Goal: Task Accomplishment & Management: Complete application form

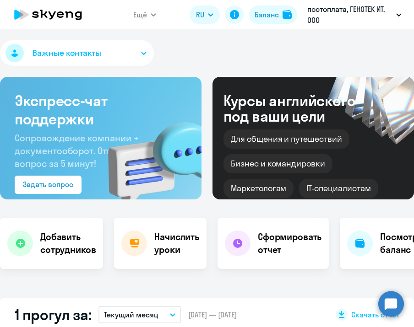
select select "30"
click at [223, 56] on div "Важные контакты" at bounding box center [207, 54] width 414 height 29
click at [62, 245] on h4 "Добавить сотрудников" at bounding box center [67, 244] width 55 height 26
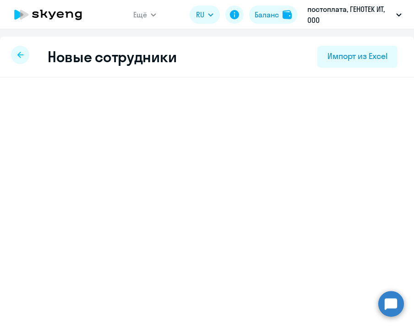
select select "english_adult_not_native_speaker"
select select "3"
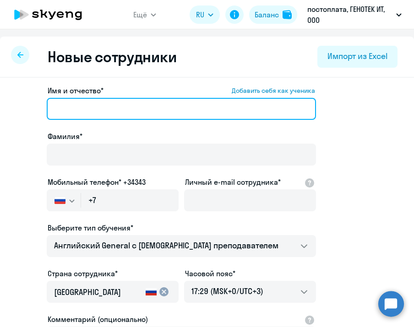
click at [162, 110] on input "Имя и отчество* Добавить себя как ученика" at bounding box center [181, 109] width 269 height 22
type input "[PERSON_NAME]"
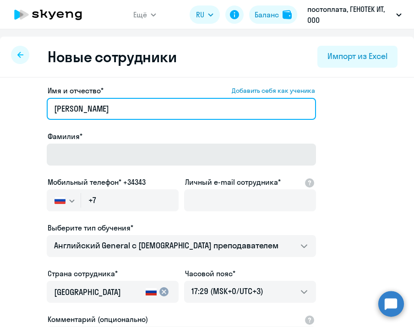
type input "[PERSON_NAME]"
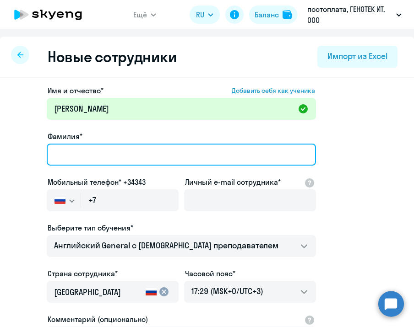
click at [159, 159] on input "Фамилия*" at bounding box center [181, 155] width 269 height 22
type input "[PERSON_NAME]"
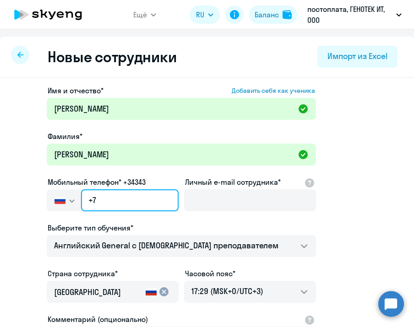
click at [112, 198] on input "+7" at bounding box center [130, 201] width 98 height 22
paste input "[PHONE_NUMBER]"
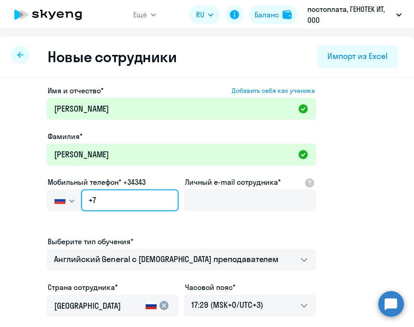
type input "[PHONE_NUMBER]"
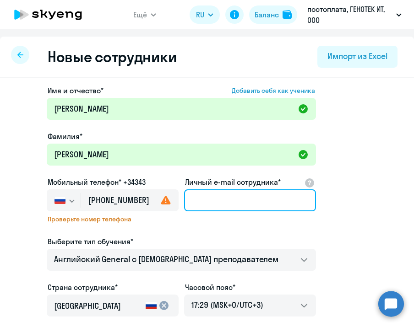
click at [253, 205] on input "Личный e-mail сотрудника*" at bounding box center [250, 201] width 132 height 22
paste input "[EMAIL_ADDRESS][DOMAIN_NAME]"
type input "[EMAIL_ADDRESS][DOMAIN_NAME]"
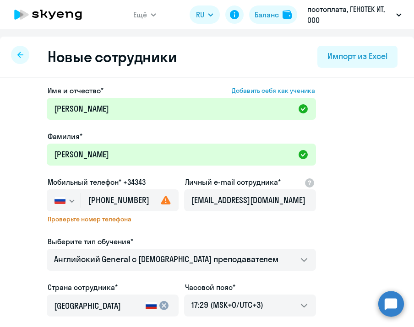
click at [210, 226] on div "Имя и отчество* Добавить себя как ученика [PERSON_NAME]* [PERSON_NAME] Мобильны…" at bounding box center [181, 255] width 269 height 340
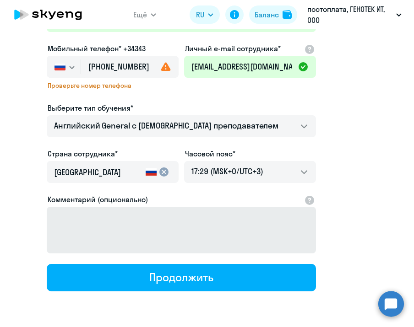
scroll to position [165, 0]
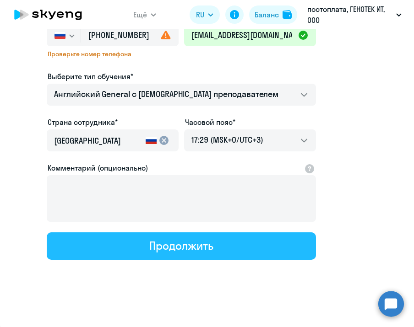
click at [158, 242] on div "Продолжить" at bounding box center [181, 246] width 64 height 15
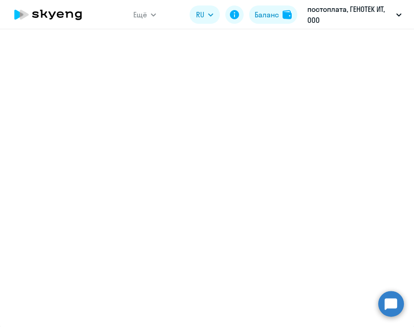
select select "english_adult_not_native_speaker"
select select "3"
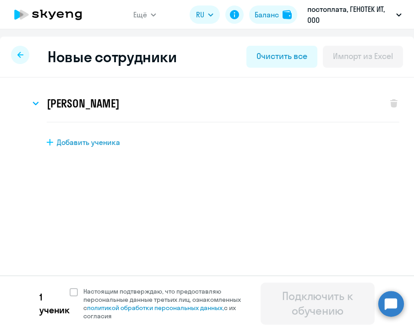
click at [95, 141] on span "Добавить ученика" at bounding box center [88, 142] width 63 height 10
select select "english_adult_not_native_speaker"
select select "3"
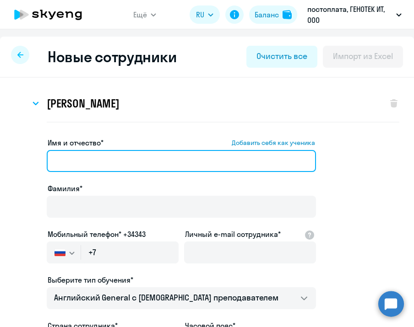
click at [97, 158] on input "Имя и отчество* Добавить себя как ученика" at bounding box center [181, 161] width 269 height 22
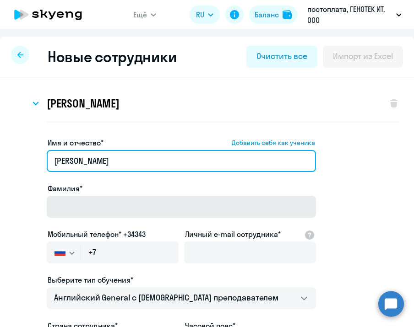
type input "[PERSON_NAME]"
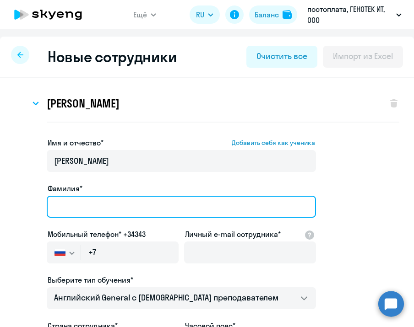
click at [94, 212] on input "Фамилия*" at bounding box center [181, 207] width 269 height 22
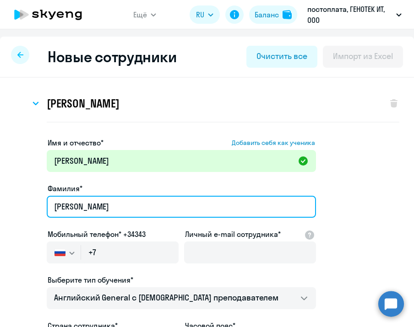
type input "[PERSON_NAME]"
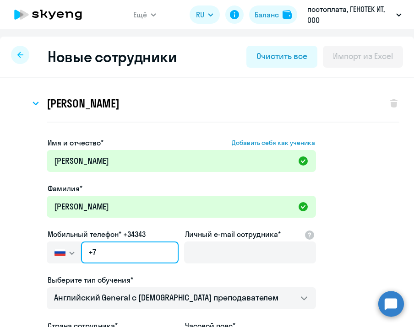
click at [120, 253] on input "+7" at bounding box center [130, 253] width 98 height 22
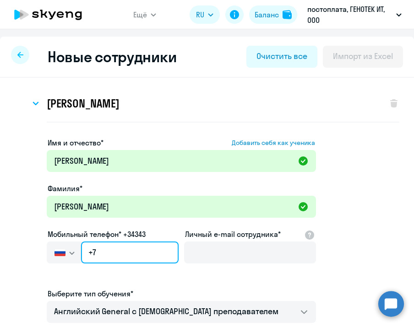
paste input "[PHONE_NUMBER]"
type input "[PHONE_NUMBER]"
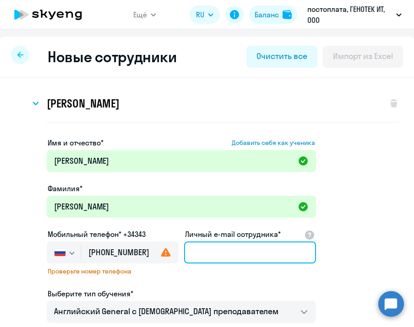
click at [220, 250] on input "Личный e-mail сотрудника*" at bounding box center [250, 253] width 132 height 22
paste input "[EMAIL_ADDRESS][DOMAIN_NAME]"
type input "[EMAIL_ADDRESS][DOMAIN_NAME]"
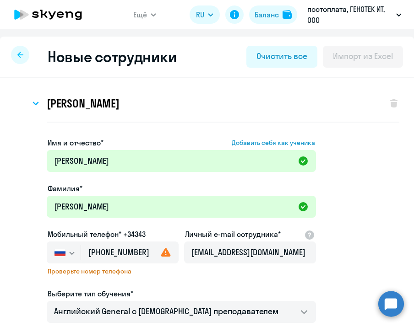
click at [239, 281] on div "Имя и отчество* Добавить себя как ученика [PERSON_NAME]* [PERSON_NAME] телефон*…" at bounding box center [181, 307] width 269 height 340
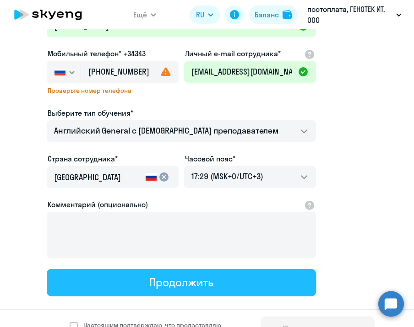
scroll to position [217, 0]
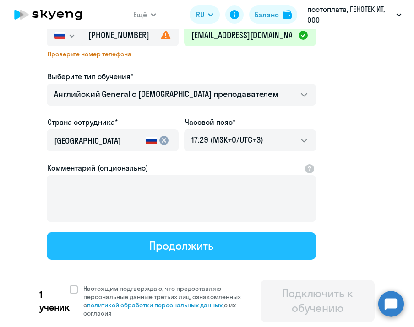
click at [154, 245] on div "Продолжить" at bounding box center [181, 246] width 64 height 15
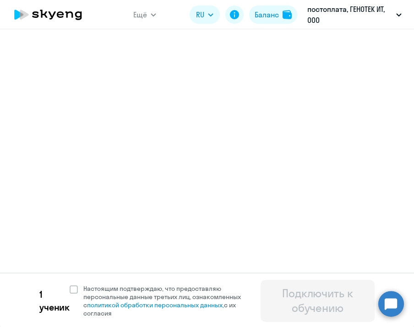
select select "english_adult_not_native_speaker"
select select "3"
select select "english_adult_not_native_speaker"
select select "3"
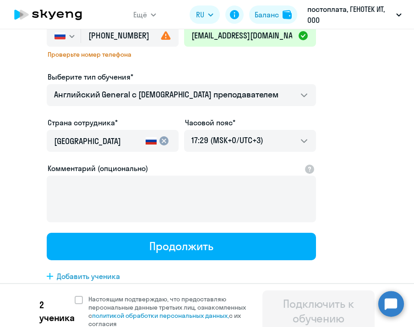
scroll to position [0, 0]
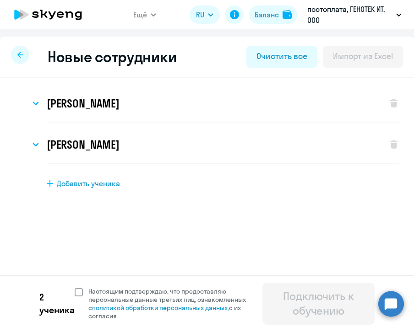
click at [79, 292] on span at bounding box center [79, 292] width 8 height 8
click at [75, 288] on input "Настоящим подтверждаю, что предоставляю персональные данные третьих лиц, ознако…" at bounding box center [74, 287] width 0 height 0
checkbox input "true"
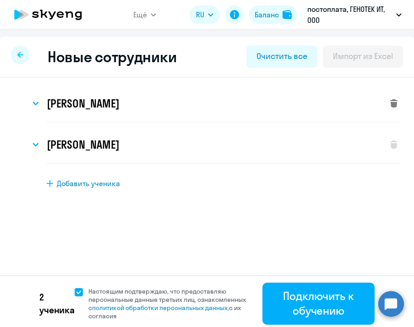
click at [390, 102] on icon at bounding box center [393, 103] width 7 height 8
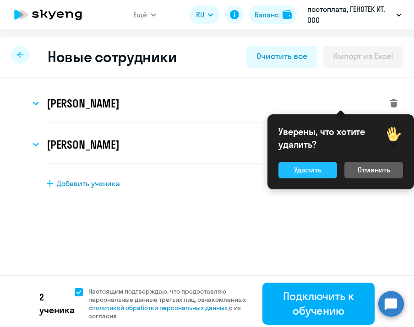
click at [313, 166] on div "Удалить" at bounding box center [307, 169] width 27 height 11
select select "english_adult_not_native_speaker"
select select "3"
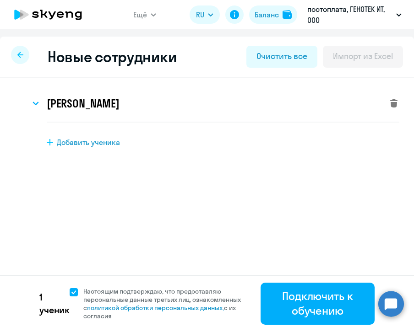
click at [390, 106] on icon at bounding box center [393, 103] width 7 height 8
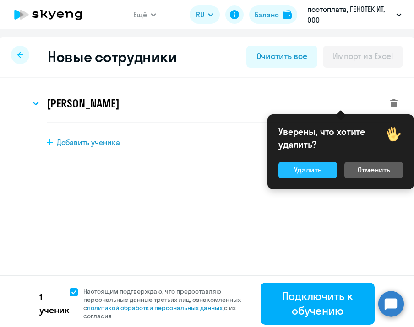
click at [304, 172] on div "Удалить" at bounding box center [307, 169] width 27 height 11
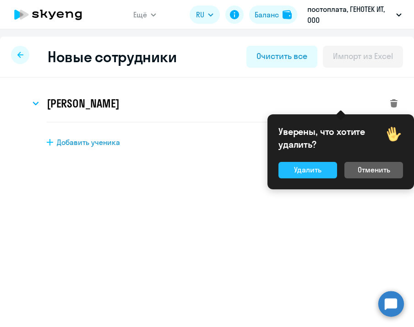
select select "english_adult_not_native_speaker"
select select "3"
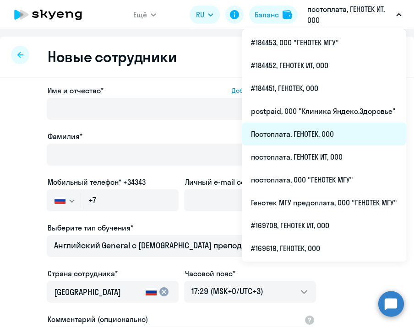
click at [321, 130] on li "Постоплата, ГЕНОТЕК, ООО" at bounding box center [324, 134] width 164 height 23
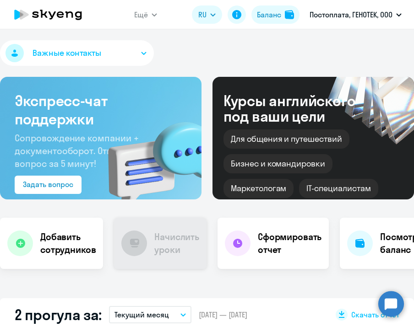
select select "30"
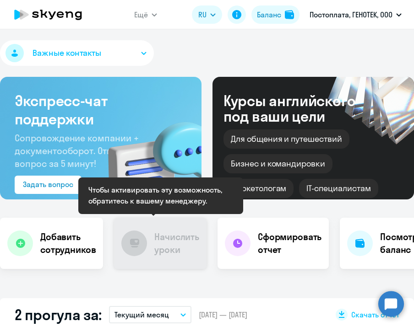
click at [163, 248] on h4 "Начислить уроки" at bounding box center [176, 244] width 45 height 26
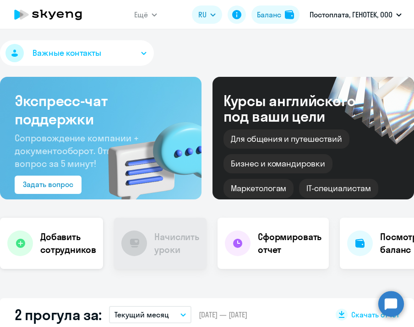
click at [52, 245] on h4 "Добавить сотрудников" at bounding box center [67, 244] width 55 height 26
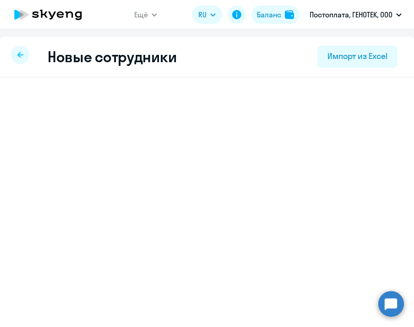
select select "english_adult_not_native_speaker"
select select "3"
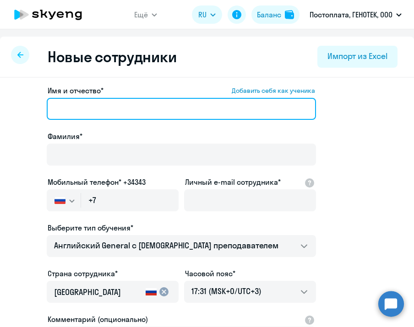
click at [93, 109] on input "Имя и отчество* Добавить себя как ученика" at bounding box center [181, 109] width 269 height 22
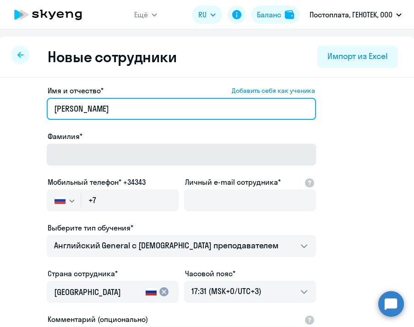
type input "[PERSON_NAME]"
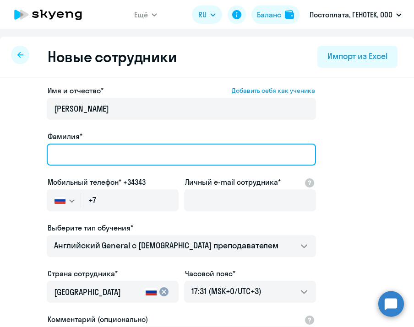
click at [98, 152] on input "Фамилия*" at bounding box center [181, 155] width 269 height 22
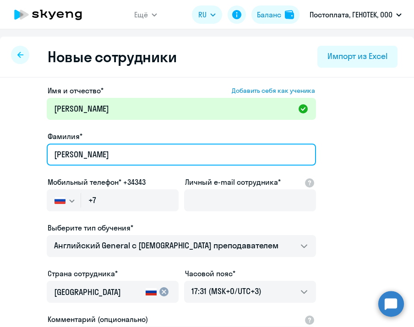
type input "[PERSON_NAME]"
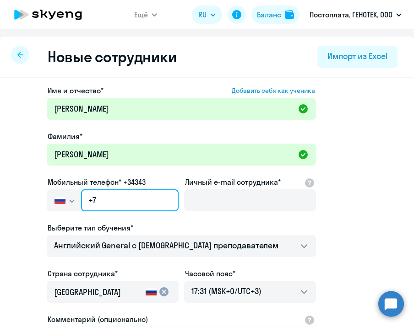
click at [128, 197] on input "+7" at bounding box center [130, 201] width 98 height 22
paste input "[PHONE_NUMBER]"
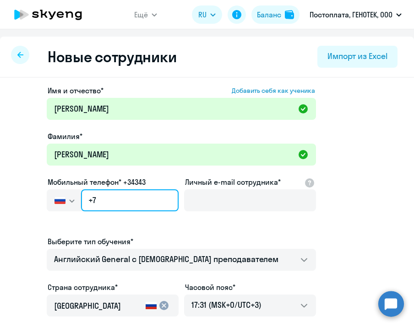
type input "[PHONE_NUMBER]"
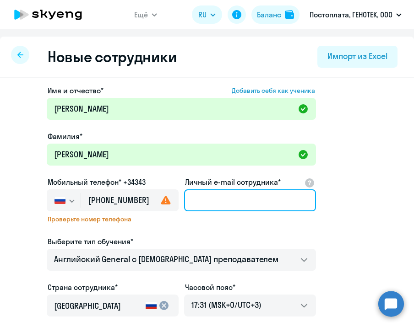
click at [257, 200] on input "Личный e-mail сотрудника*" at bounding box center [250, 201] width 132 height 22
paste input "[EMAIL_ADDRESS][DOMAIN_NAME]"
type input "[EMAIL_ADDRESS][DOMAIN_NAME]"
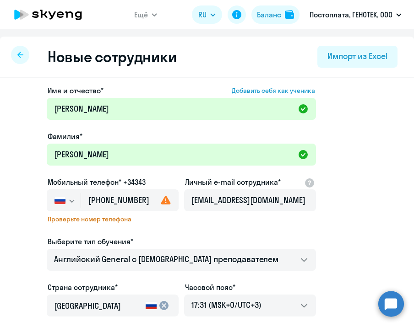
drag, startPoint x: 208, startPoint y: 231, endPoint x: 216, endPoint y: 222, distance: 12.7
click at [207, 230] on div "Имя и отчество* Добавить себя как ученика [PERSON_NAME]* [PERSON_NAME] телефон*…" at bounding box center [181, 255] width 269 height 340
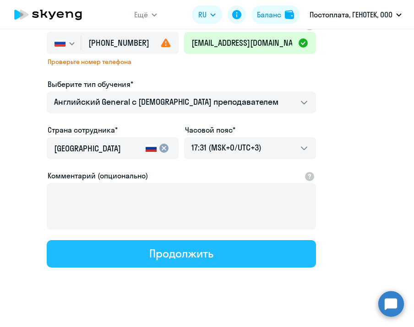
scroll to position [165, 0]
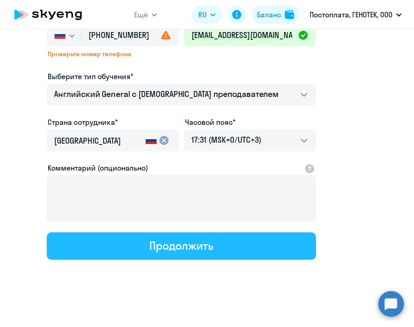
click at [124, 247] on button "Продолжить" at bounding box center [181, 246] width 269 height 27
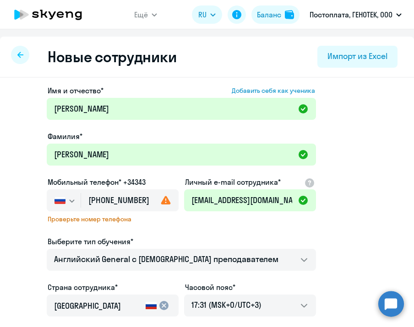
select select "english_adult_not_native_speaker"
select select "3"
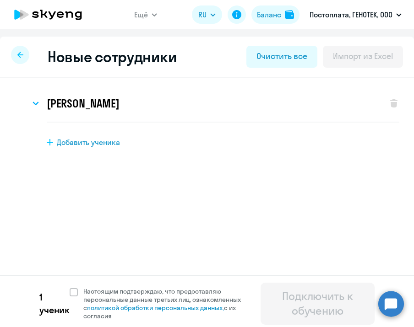
click at [62, 141] on span "Добавить ученика" at bounding box center [88, 142] width 63 height 10
select select "english_adult_not_native_speaker"
select select "3"
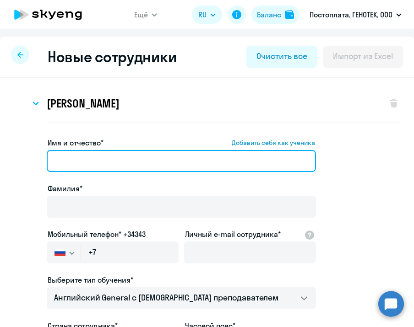
click at [75, 162] on input "Имя и отчество* Добавить себя как ученика" at bounding box center [181, 161] width 269 height 22
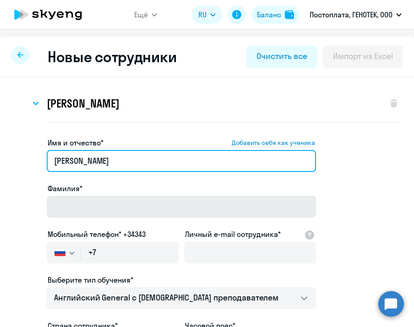
type input "[PERSON_NAME]"
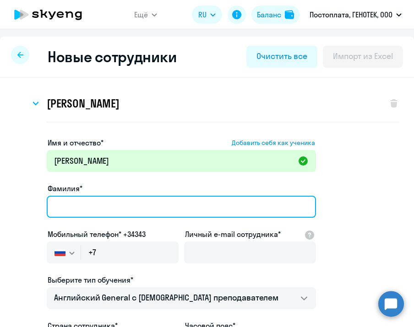
click at [101, 211] on input "Фамилия*" at bounding box center [181, 207] width 269 height 22
type input "[PERSON_NAME]"
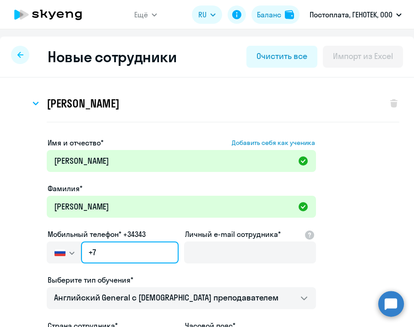
click at [146, 261] on input "+7" at bounding box center [130, 253] width 98 height 22
paste input "[PHONE_NUMBER]"
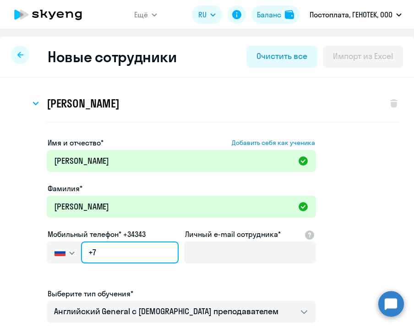
type input "[PHONE_NUMBER]"
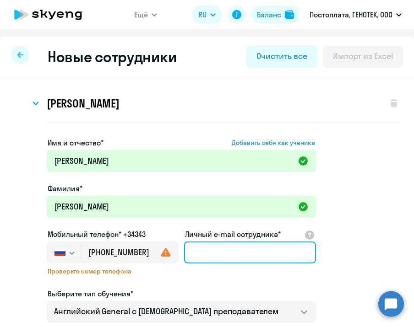
click at [250, 248] on input "Личный e-mail сотрудника*" at bounding box center [250, 253] width 132 height 22
paste input "[EMAIL_ADDRESS][DOMAIN_NAME]"
type input "[EMAIL_ADDRESS][DOMAIN_NAME]"
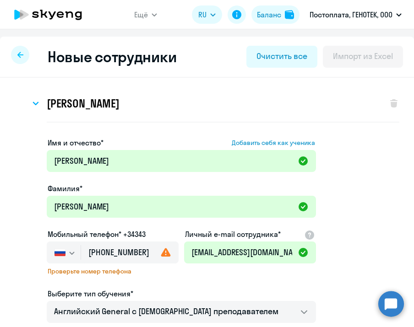
click at [240, 285] on div "Имя и отчество* Добавить себя как ученика [PERSON_NAME]* [PERSON_NAME] Мобильны…" at bounding box center [181, 307] width 269 height 340
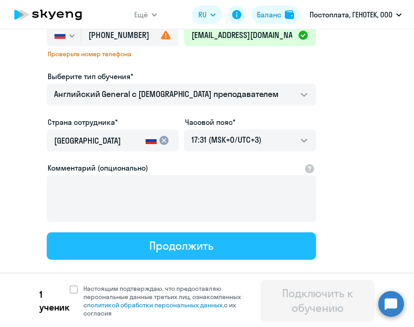
click at [154, 246] on div "Продолжить" at bounding box center [181, 246] width 64 height 15
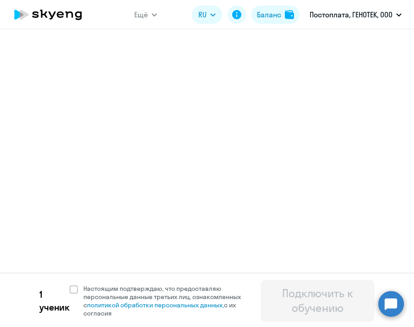
select select "english_adult_not_native_speaker"
select select "3"
select select "english_adult_not_native_speaker"
select select "3"
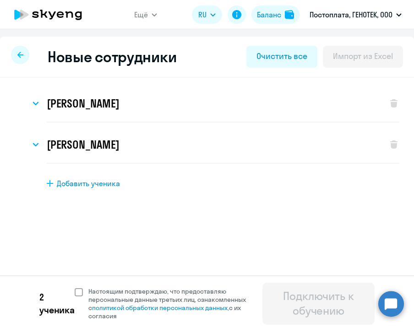
click at [81, 293] on span at bounding box center [79, 292] width 8 height 8
click at [75, 288] on input "Настоящим подтверждаю, что предоставляю персональные данные третьих лиц, ознако…" at bounding box center [74, 287] width 0 height 0
checkbox input "true"
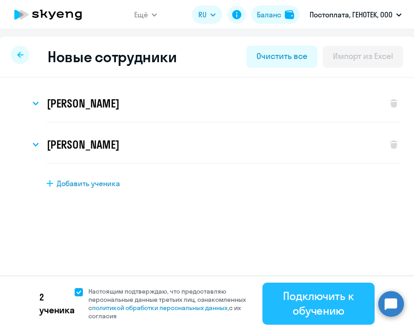
click at [314, 309] on div "Подключить к обучению" at bounding box center [318, 303] width 87 height 29
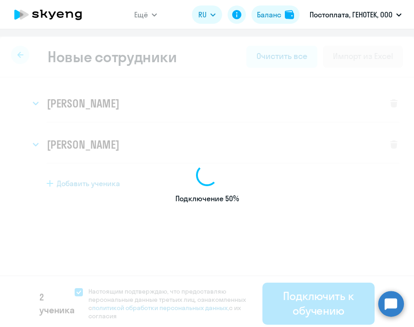
select select "english_adult_not_native_speaker"
select select "3"
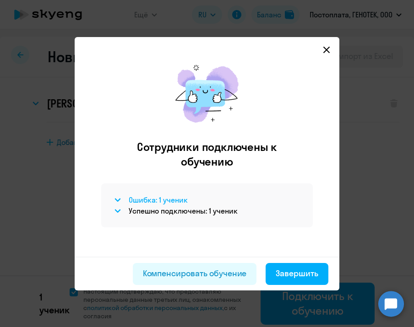
click at [150, 201] on h4 "Ошибка: 1 ученик" at bounding box center [158, 200] width 59 height 10
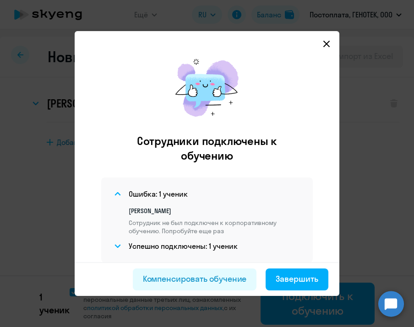
click at [330, 43] on icon at bounding box center [326, 44] width 6 height 6
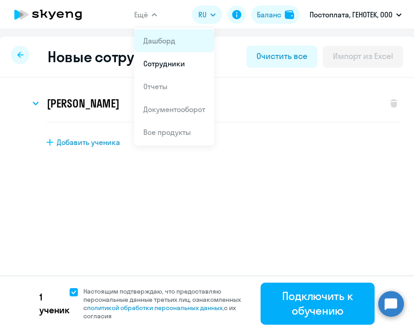
click at [151, 39] on link "Дашборд" at bounding box center [159, 40] width 32 height 9
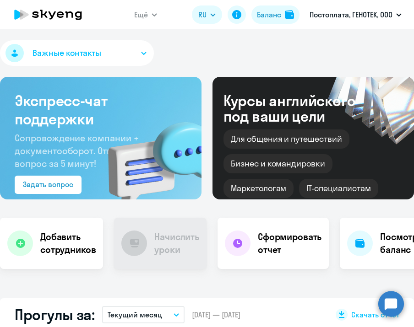
select select "30"
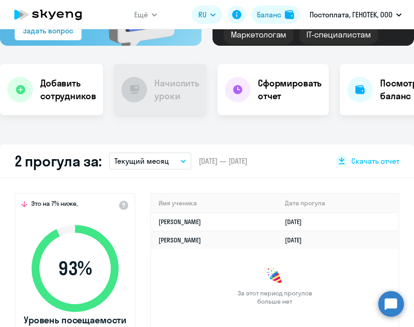
scroll to position [158, 0]
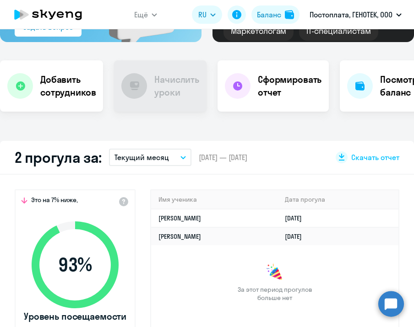
click at [165, 310] on div "Имя ученика [PERSON_NAME] прогула [PERSON_NAME] [DATE] [PERSON_NAME] [DATE] За …" at bounding box center [274, 273] width 249 height 167
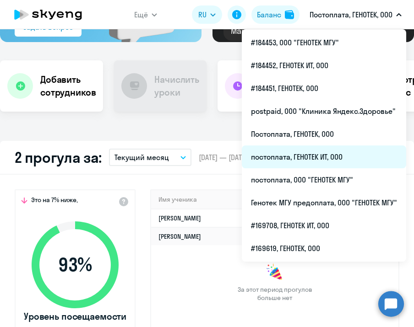
click at [337, 158] on li "постоплата, ГЕНОТЕК ИТ, ООО" at bounding box center [324, 157] width 164 height 23
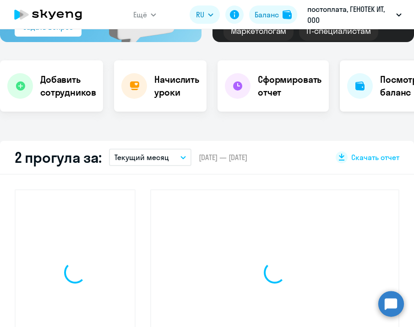
select select "30"
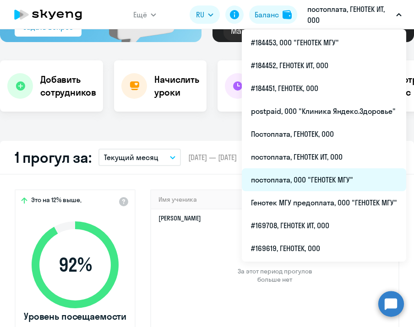
click at [345, 179] on li "постоплата, ООО "ГЕНОТЕК МГУ"" at bounding box center [324, 180] width 164 height 23
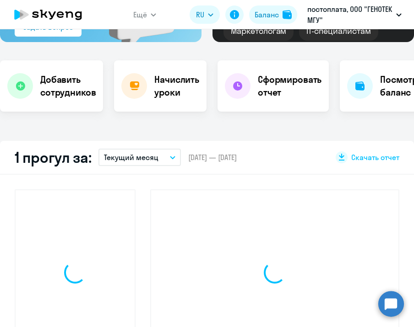
select select "30"
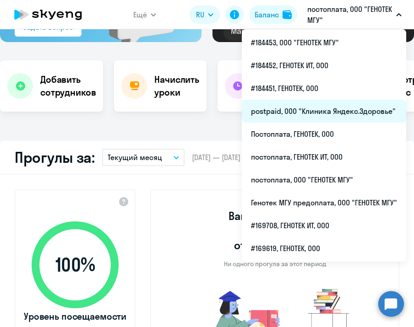
click at [345, 101] on li "postpaid, ООО "Клиника Яндекс.Здоровье"" at bounding box center [324, 111] width 164 height 23
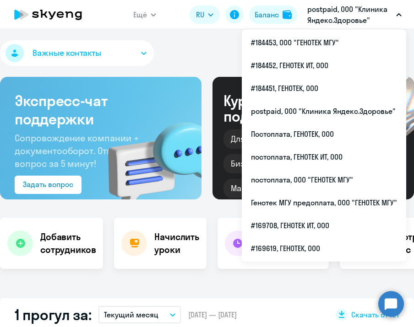
click at [88, 56] on span "Важные контакты" at bounding box center [67, 53] width 69 height 12
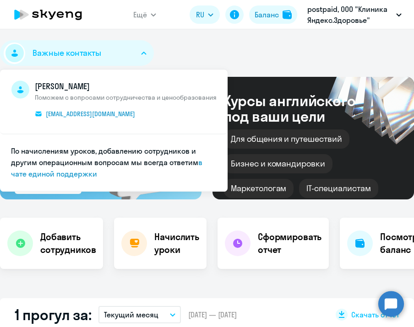
click at [188, 59] on div "Важные контакты [PERSON_NAME] Поможем с вопросами сотрудничества и ценообразова…" at bounding box center [207, 54] width 414 height 29
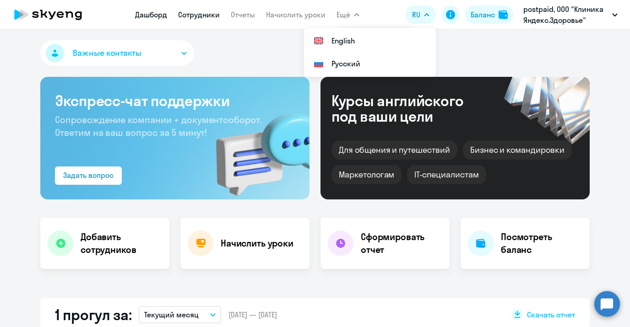
click at [197, 14] on link "Сотрудники" at bounding box center [199, 14] width 42 height 9
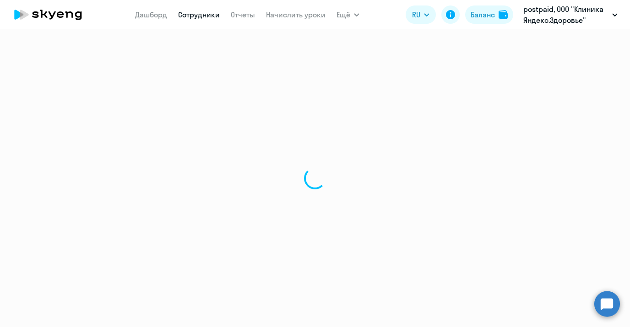
select select "30"
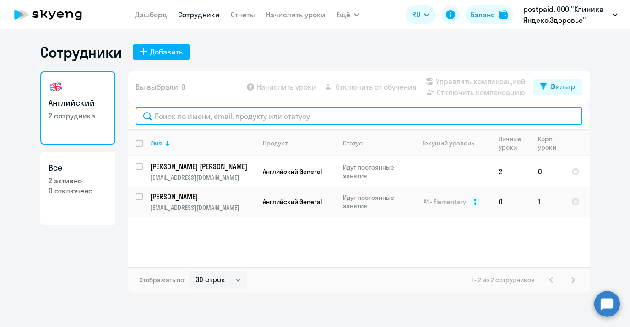
click at [302, 116] on input "text" at bounding box center [359, 116] width 447 height 18
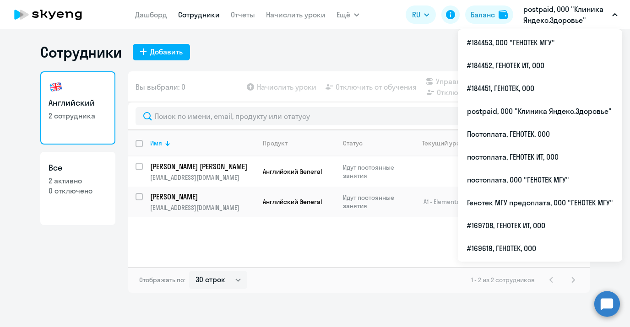
click at [413, 16] on p "postpaid, ООО "Клиника Яндекс.Здоровье"" at bounding box center [565, 15] width 85 height 22
click at [413, 14] on p "postpaid, ООО "Клиника Яндекс.Здоровье"" at bounding box center [565, 15] width 85 height 22
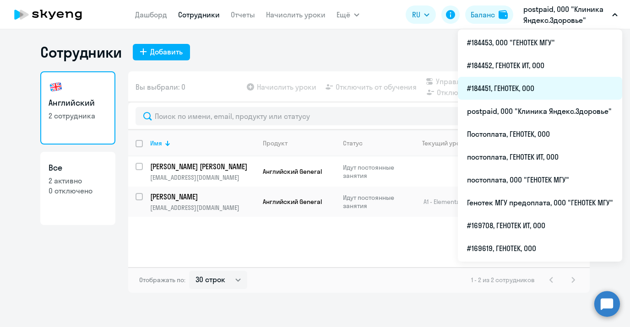
click at [413, 83] on li "#184451, ГЕНОТЕК, ООО" at bounding box center [540, 88] width 164 height 23
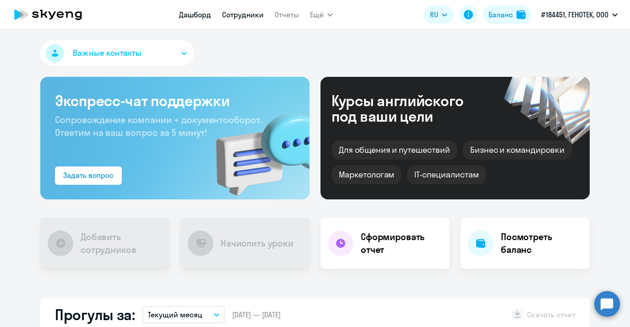
click at [238, 16] on link "Сотрудники" at bounding box center [243, 14] width 42 height 9
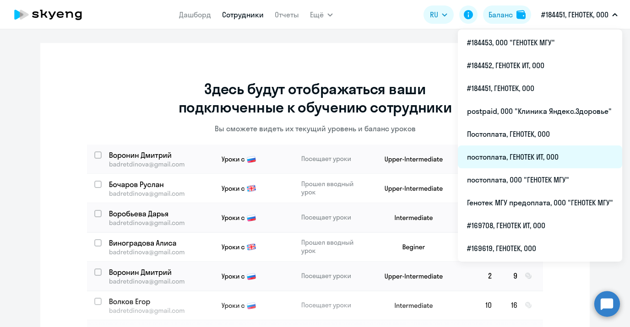
click at [413, 156] on li "постоплата, ГЕНОТЕК ИТ, ООО" at bounding box center [540, 157] width 164 height 23
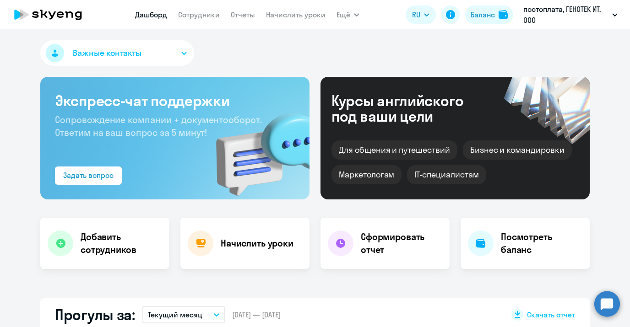
select select "30"
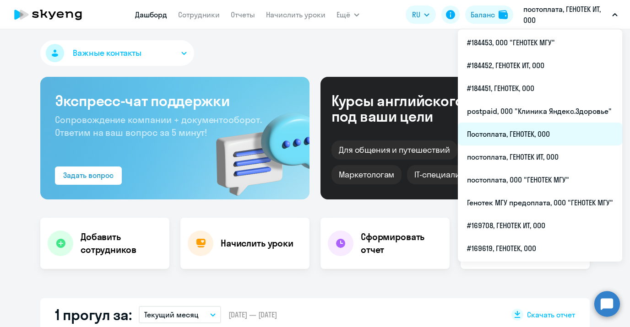
click at [413, 129] on li "Постоплата, ГЕНОТЕК, ООО" at bounding box center [540, 134] width 164 height 23
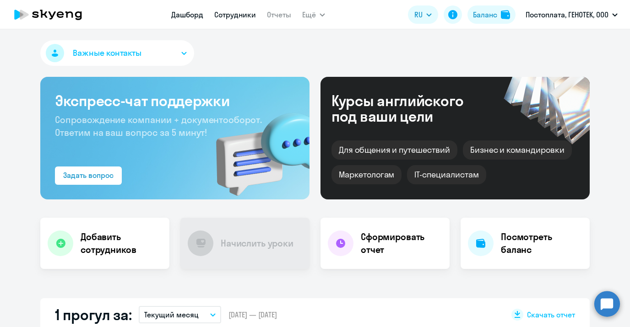
select select "30"
click at [231, 17] on link "Сотрудники" at bounding box center [235, 14] width 42 height 9
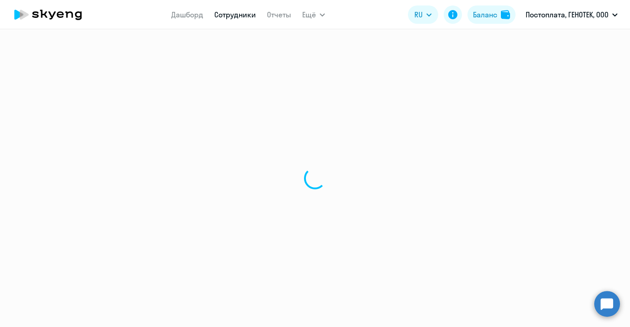
select select "30"
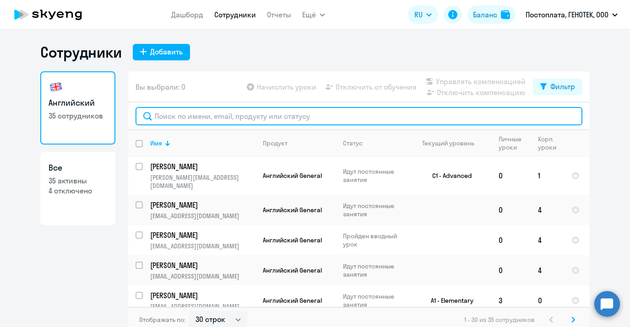
click at [291, 117] on input "text" at bounding box center [359, 116] width 447 height 18
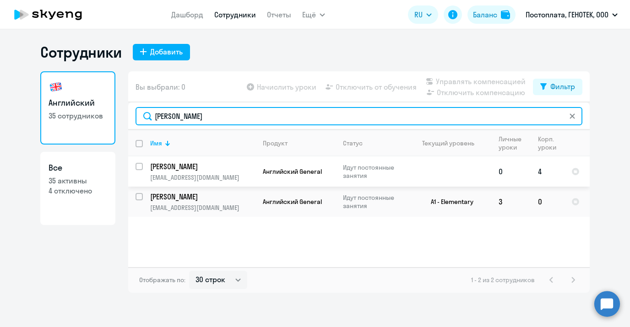
type input "[PERSON_NAME]"
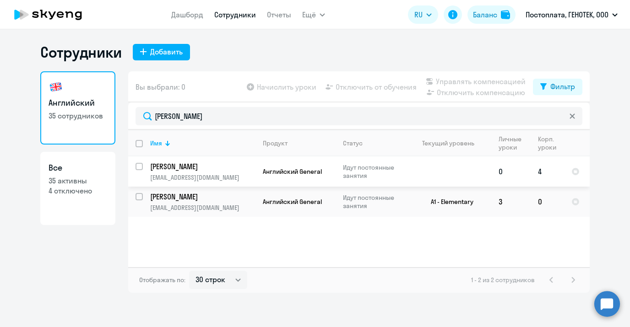
click at [195, 166] on p "[PERSON_NAME]" at bounding box center [201, 167] width 103 height 10
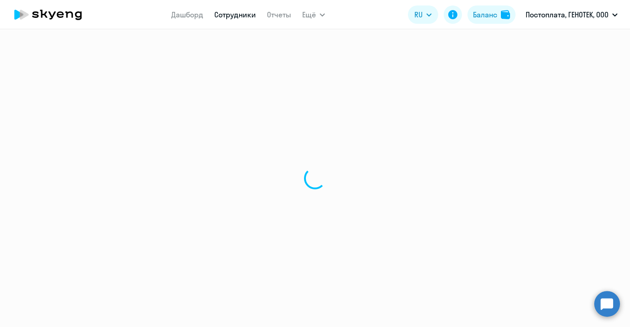
select select "english"
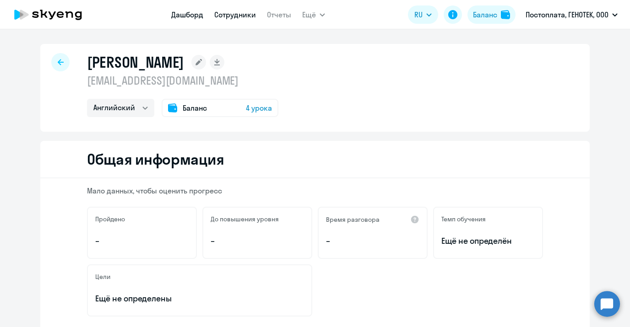
click at [177, 16] on link "Дашборд" at bounding box center [187, 14] width 32 height 9
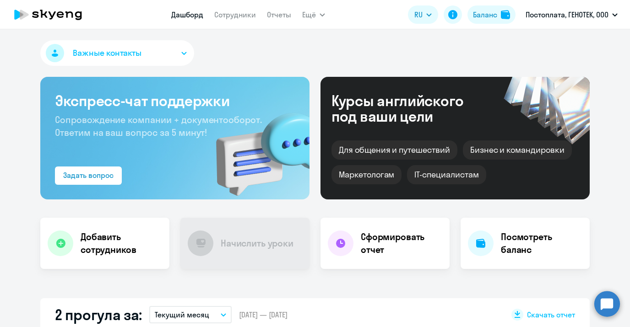
select select "30"
click at [275, 45] on div "Важные контакты" at bounding box center [314, 54] width 549 height 29
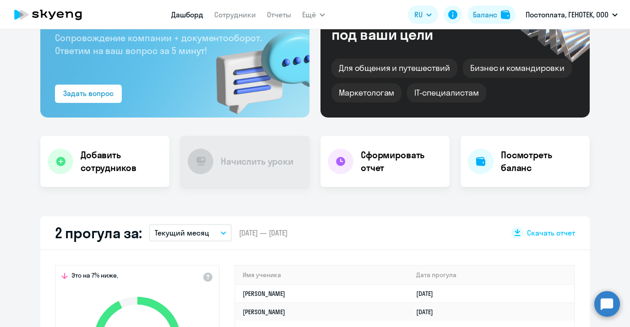
scroll to position [92, 0]
